Goal: Task Accomplishment & Management: Manage account settings

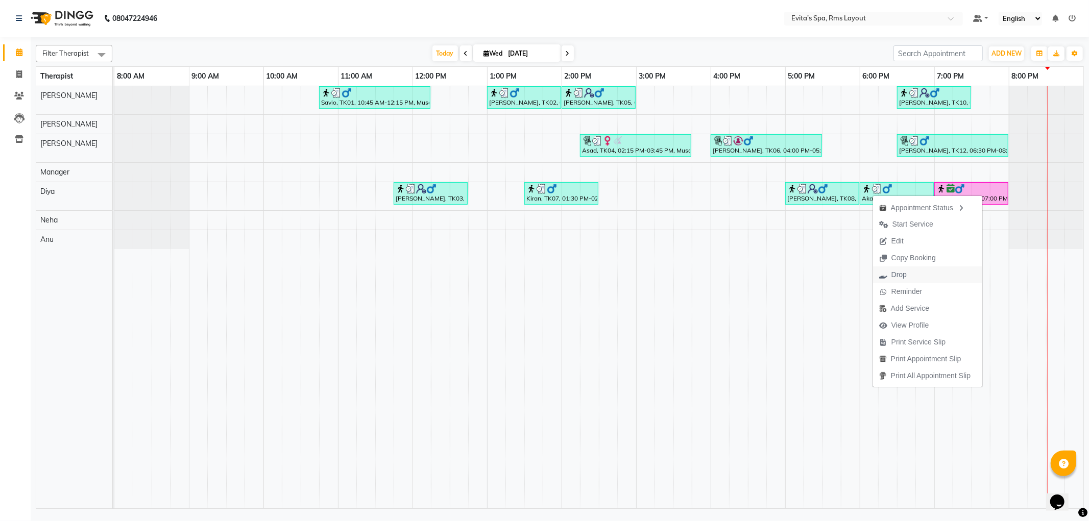
click at [906, 275] on span "Drop" at bounding box center [893, 275] width 40 height 17
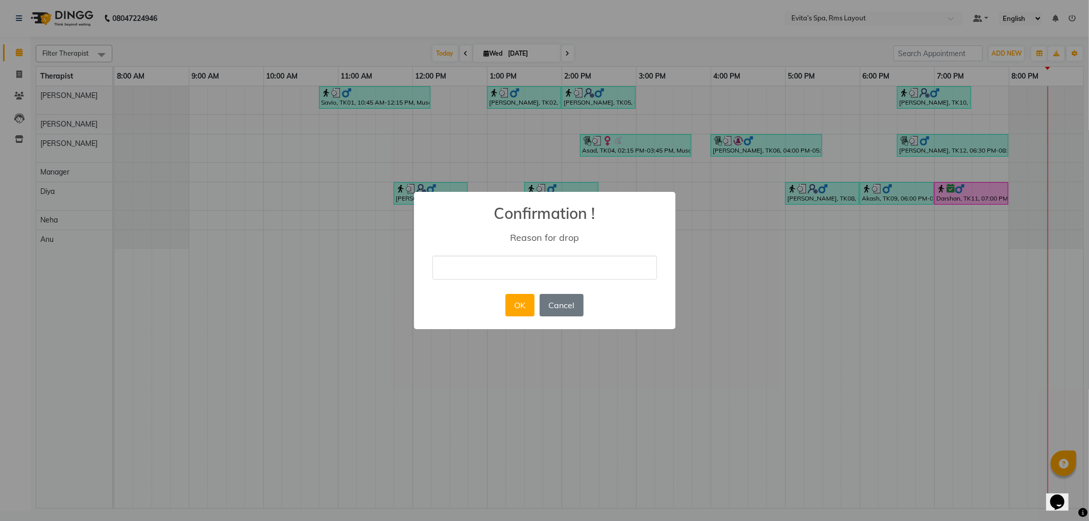
click at [591, 276] on input "text" at bounding box center [545, 268] width 225 height 24
type input "No show"
click at [516, 303] on button "OK" at bounding box center [520, 305] width 29 height 22
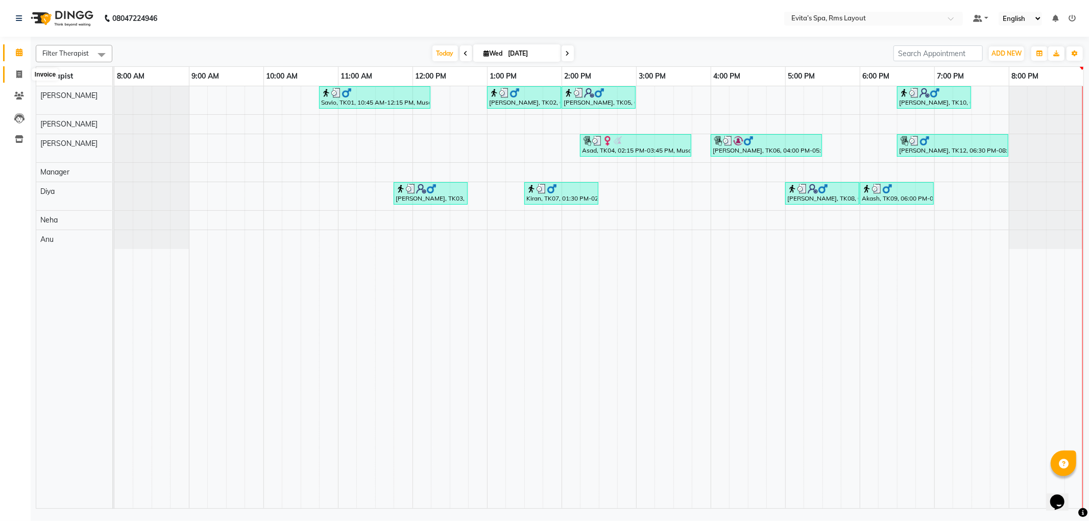
click at [17, 73] on icon at bounding box center [19, 74] width 6 height 8
select select "service"
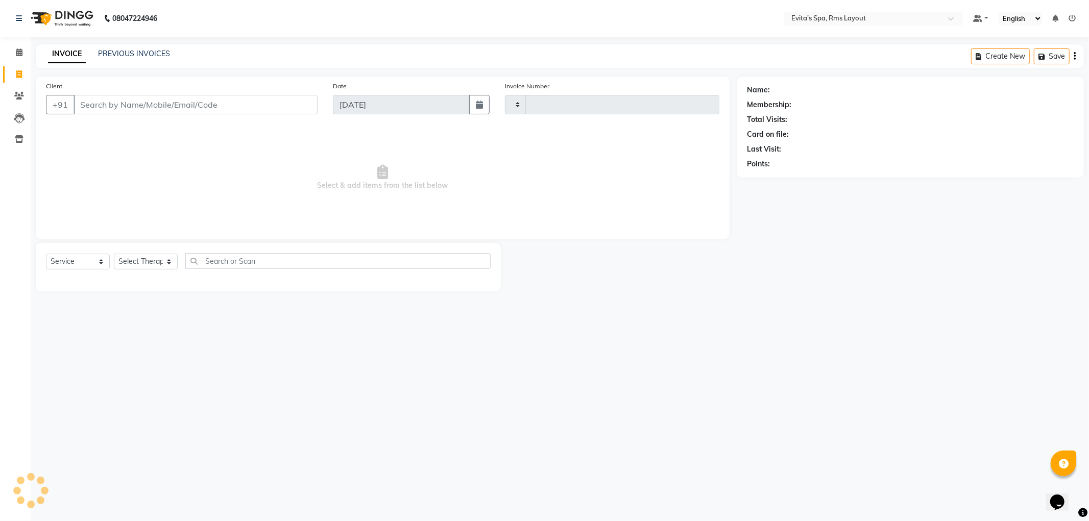
type input "1569"
select select "7850"
click at [104, 52] on link "PREVIOUS INVOICES" at bounding box center [134, 53] width 72 height 9
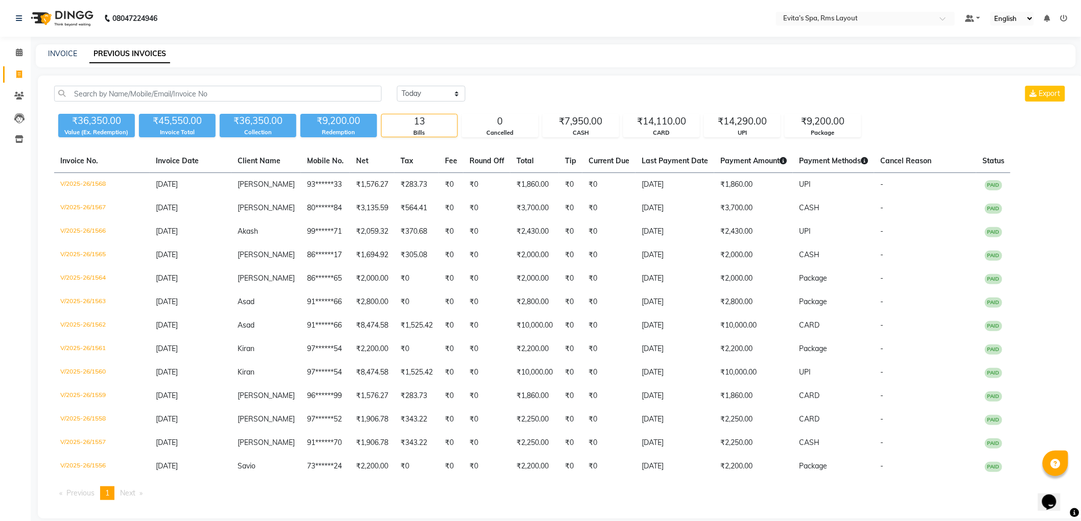
click at [58, 18] on img at bounding box center [61, 18] width 70 height 29
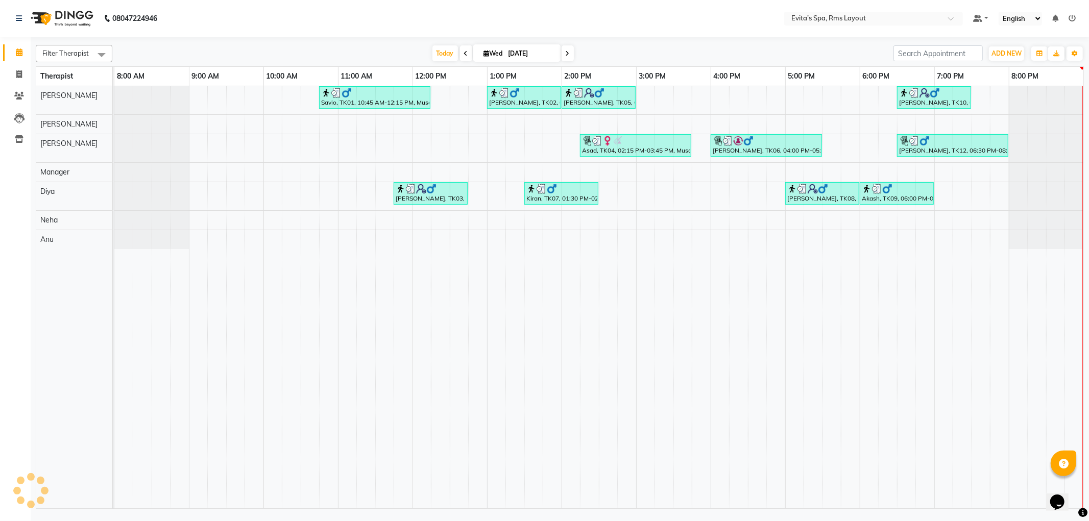
scroll to position [0, 1]
